Goal: Information Seeking & Learning: Learn about a topic

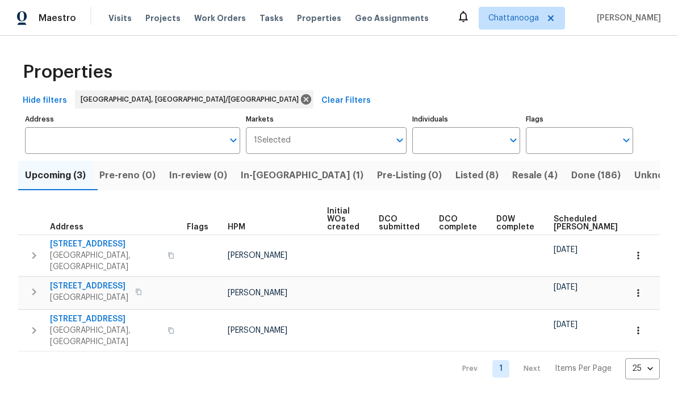
click at [473, 176] on span "Resale (4)" at bounding box center [535, 176] width 45 height 16
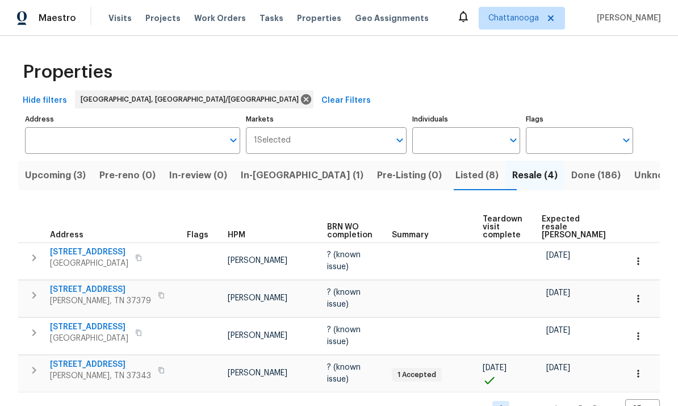
click at [78, 254] on span "[STREET_ADDRESS]" at bounding box center [89, 252] width 78 height 11
click at [94, 256] on span "[STREET_ADDRESS]" at bounding box center [89, 252] width 78 height 11
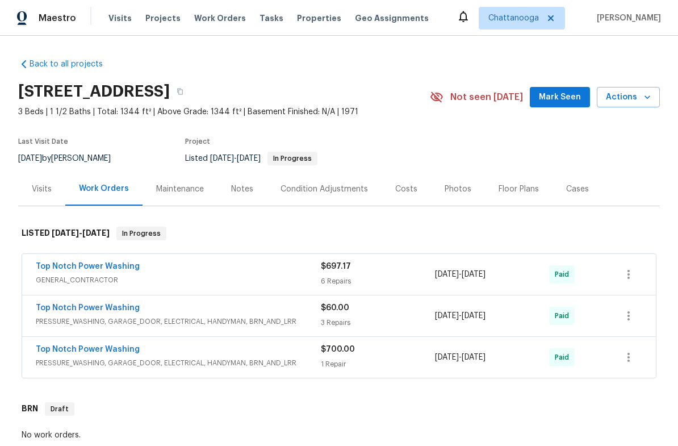
click at [406, 193] on div "Costs" at bounding box center [406, 189] width 22 height 11
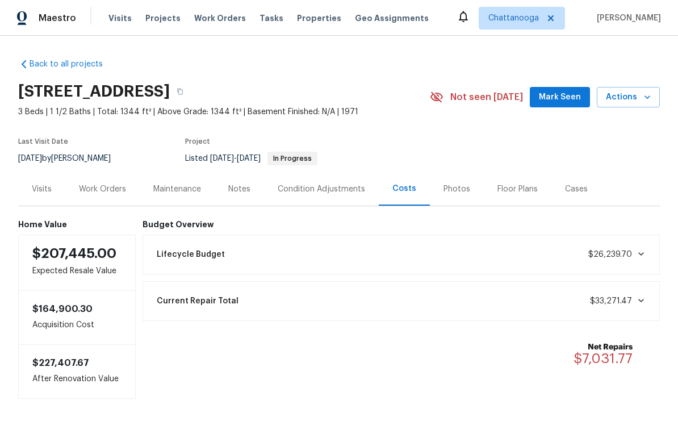
click at [450, 192] on div "Photos" at bounding box center [457, 189] width 27 height 11
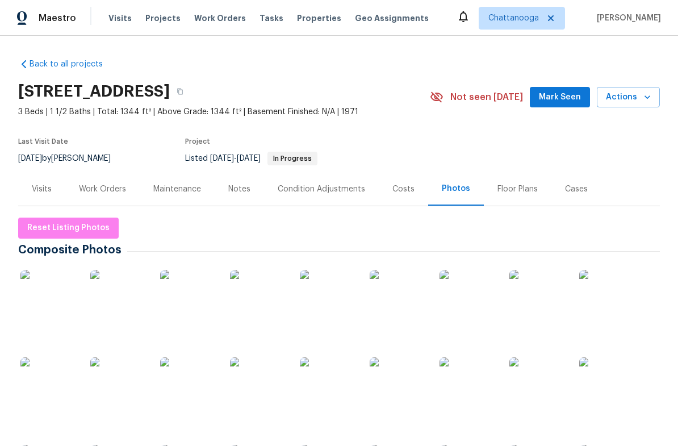
click at [397, 190] on div "Costs" at bounding box center [404, 189] width 22 height 11
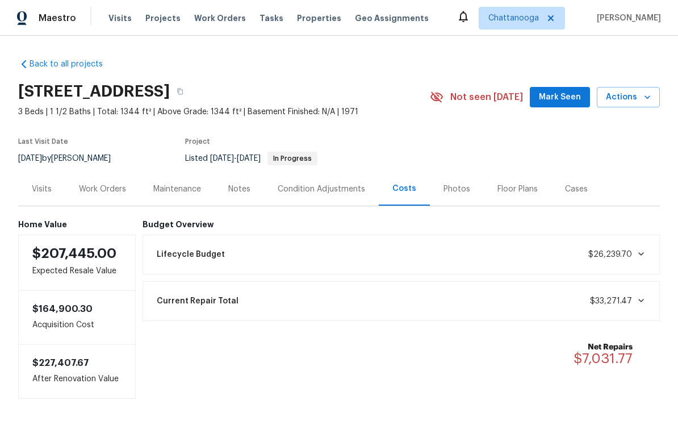
click at [297, 9] on div "Visits Projects Work Orders Tasks Properties Geo Assignments" at bounding box center [276, 18] width 334 height 23
click at [297, 23] on span "Properties" at bounding box center [319, 18] width 44 height 11
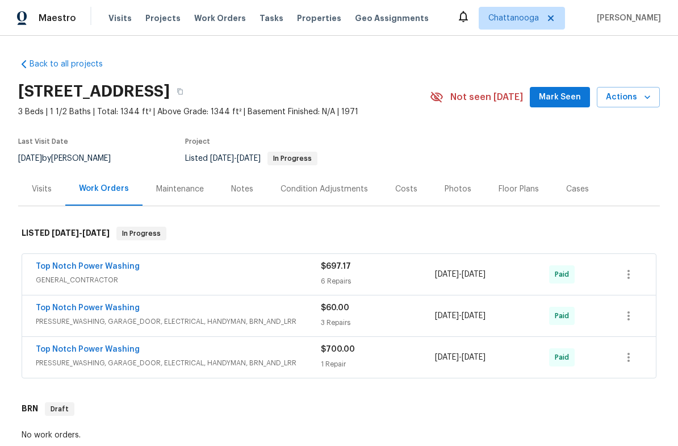
click at [410, 198] on div "Costs" at bounding box center [406, 189] width 49 height 34
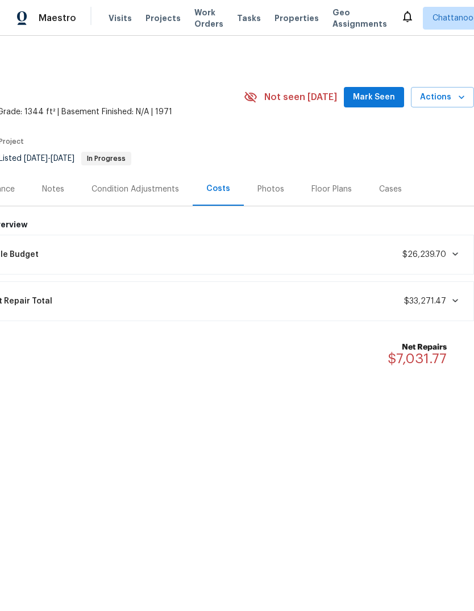
scroll to position [0, 168]
